Goal: Transaction & Acquisition: Purchase product/service

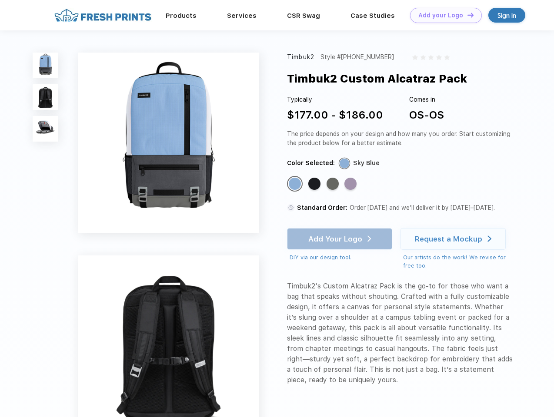
click at [443, 15] on link "Add your Logo Design Tool" at bounding box center [446, 15] width 72 height 15
click at [0, 0] on div "Design Tool" at bounding box center [0, 0] width 0 height 0
click at [466, 15] on link "Add your Logo Design Tool" at bounding box center [446, 15] width 72 height 15
click at [46, 65] on img at bounding box center [46, 66] width 26 height 26
click at [46, 97] on img at bounding box center [46, 97] width 26 height 26
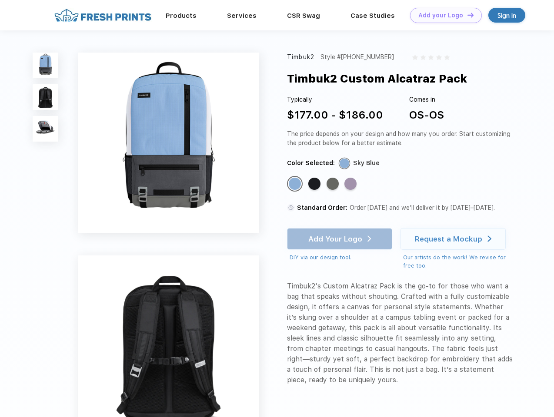
click at [46, 129] on img at bounding box center [46, 129] width 26 height 26
click at [296, 184] on div "Standard Color" at bounding box center [295, 184] width 12 height 12
click at [315, 184] on div "Standard Color" at bounding box center [314, 184] width 12 height 12
click at [333, 184] on div "Standard Color" at bounding box center [332, 184] width 12 height 12
click at [351, 184] on div "Standard Color" at bounding box center [350, 184] width 12 height 12
